Goal: Task Accomplishment & Management: Manage account settings

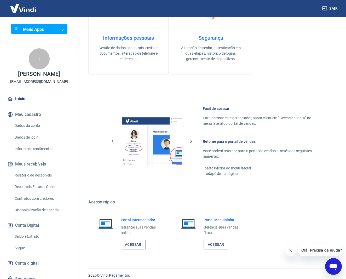
scroll to position [144, 0]
click at [137, 240] on link "Acessar" at bounding box center [133, 245] width 25 height 10
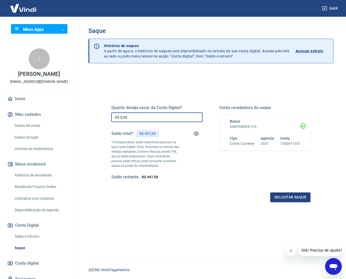
click at [137, 117] on input "R$ 0,00" at bounding box center [156, 117] width 91 height 10
type input "R$ 497,50"
click at [296, 199] on button "Solicitar saque" at bounding box center [290, 197] width 40 height 10
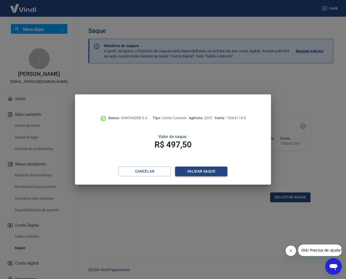
click at [210, 171] on button "Validar saque" at bounding box center [201, 171] width 52 height 10
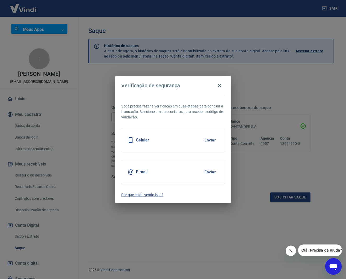
click at [172, 173] on div "E-mail Enviar" at bounding box center [172, 172] width 103 height 24
click at [208, 171] on button "Enviar" at bounding box center [209, 171] width 17 height 11
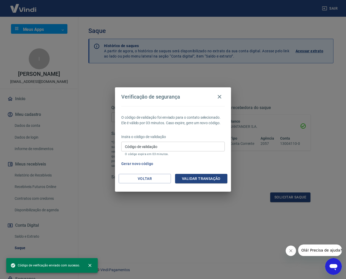
click at [145, 144] on div "Código de validação Código de validação O código expira em 03 minutos." at bounding box center [172, 149] width 103 height 14
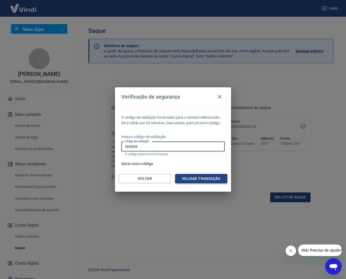
type input "385909"
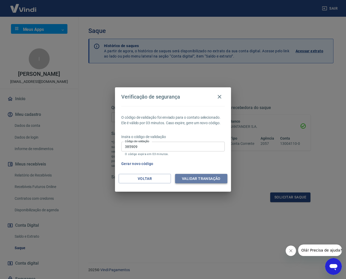
click at [210, 178] on button "Validar transação" at bounding box center [201, 179] width 52 height 10
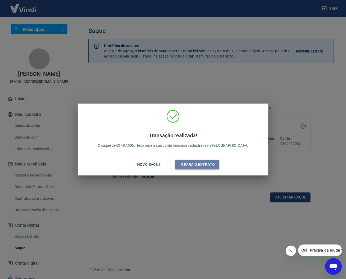
click at [189, 162] on button "Ir para o extrato" at bounding box center [197, 165] width 44 height 10
